Goal: Check status: Check status

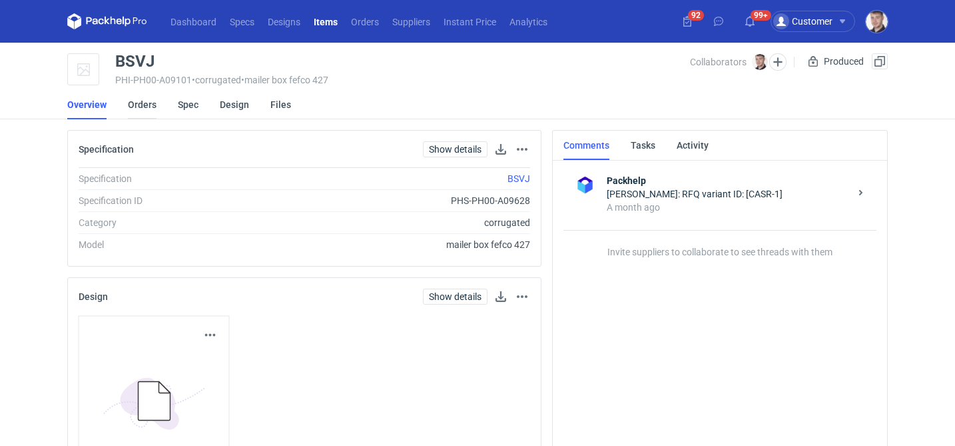
click at [151, 107] on link "Orders" at bounding box center [142, 104] width 29 height 29
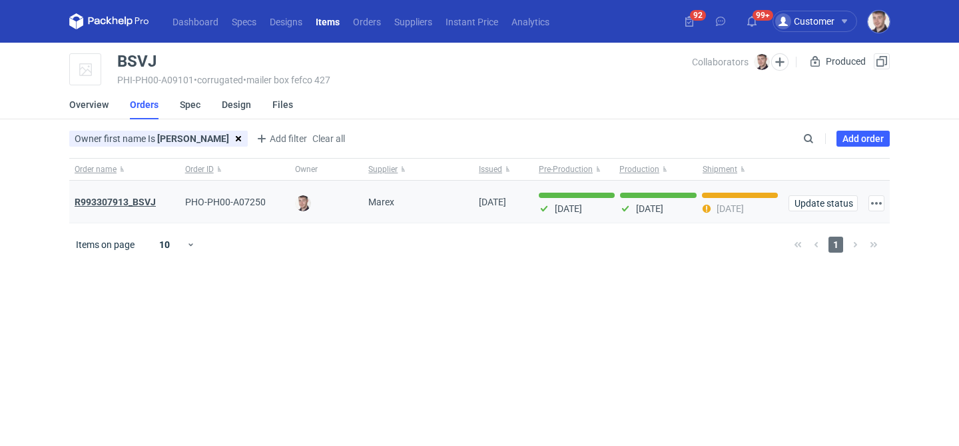
click at [124, 198] on strong "R993307913_BSVJ" at bounding box center [115, 202] width 81 height 11
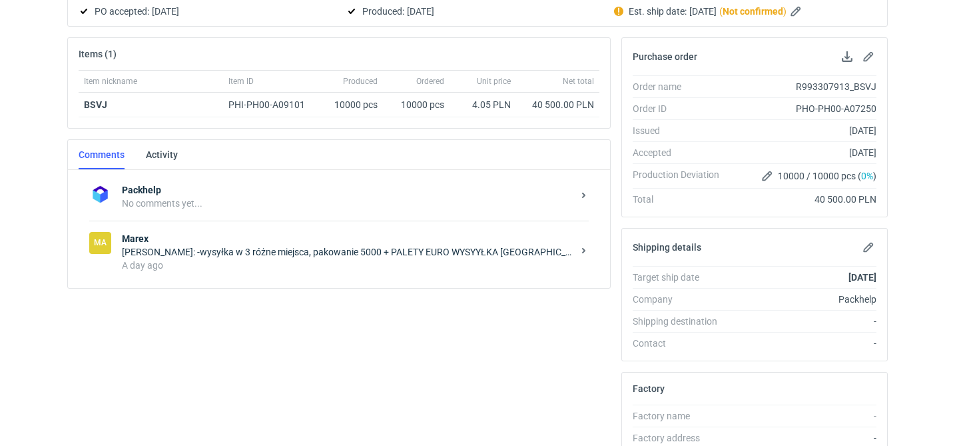
click at [336, 244] on strong "Marex" at bounding box center [347, 238] width 451 height 13
